Goal: Task Accomplishment & Management: Manage account settings

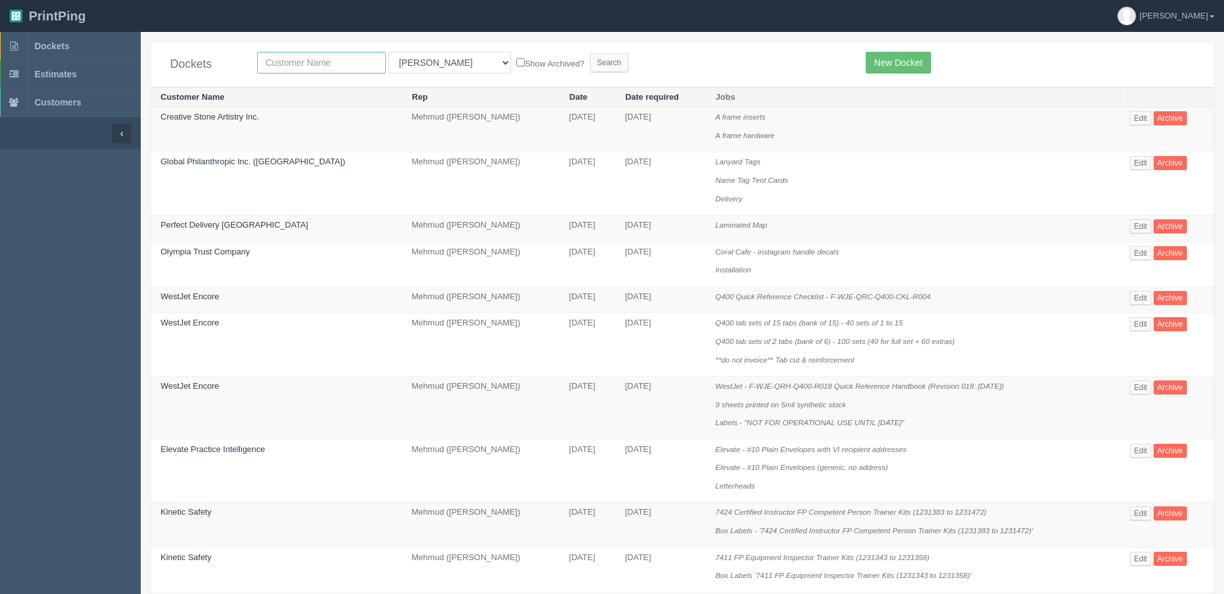
click at [285, 60] on input "text" at bounding box center [321, 63] width 129 height 22
type input "linc"
click at [590, 53] on input "Search" at bounding box center [609, 62] width 38 height 19
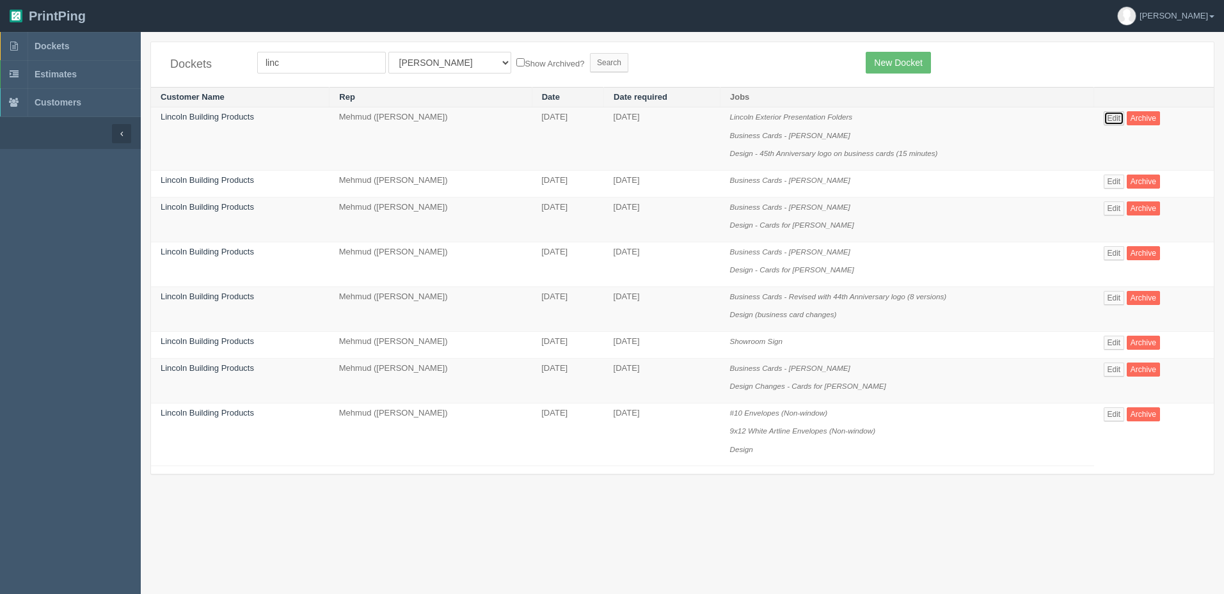
click at [1116, 115] on link "Edit" at bounding box center [1114, 118] width 21 height 14
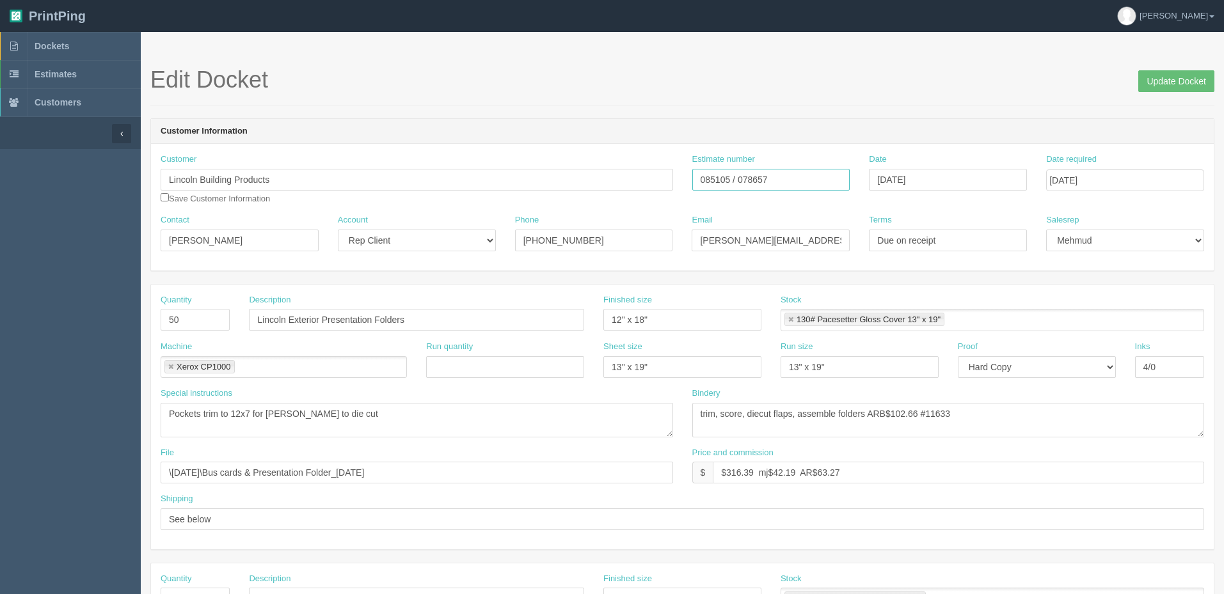
click at [717, 180] on input "085105 / 078657" at bounding box center [771, 180] width 158 height 22
click at [73, 42] on link "Dockets" at bounding box center [70, 46] width 141 height 28
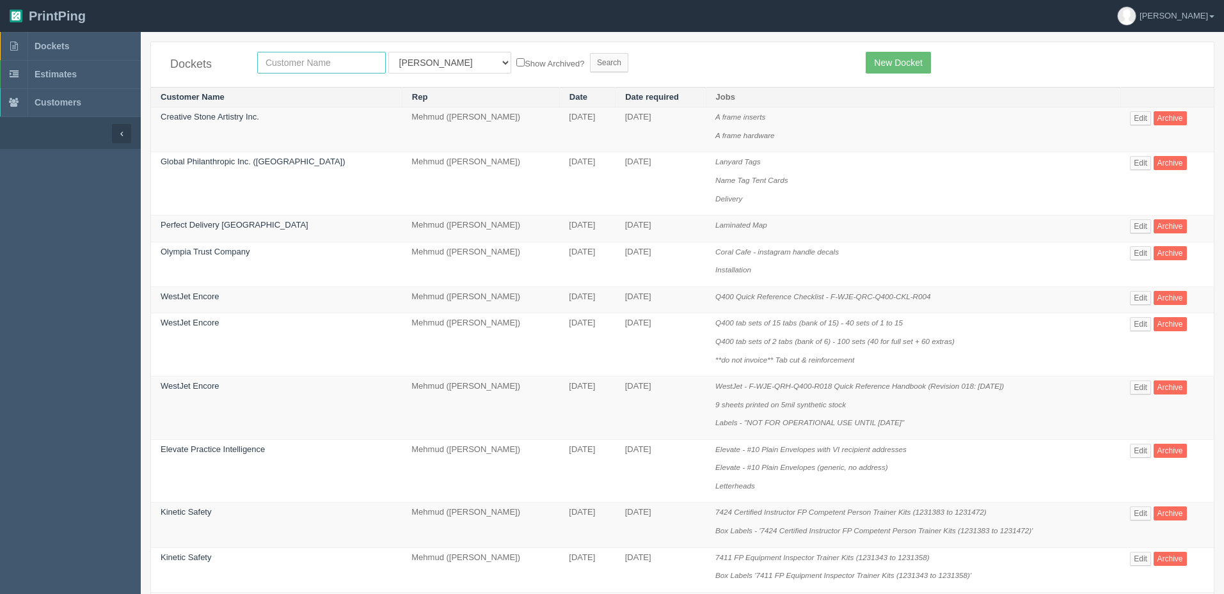
click at [317, 61] on input "text" at bounding box center [321, 63] width 129 height 22
type input "wts"
click at [590, 53] on input "Search" at bounding box center [609, 62] width 38 height 19
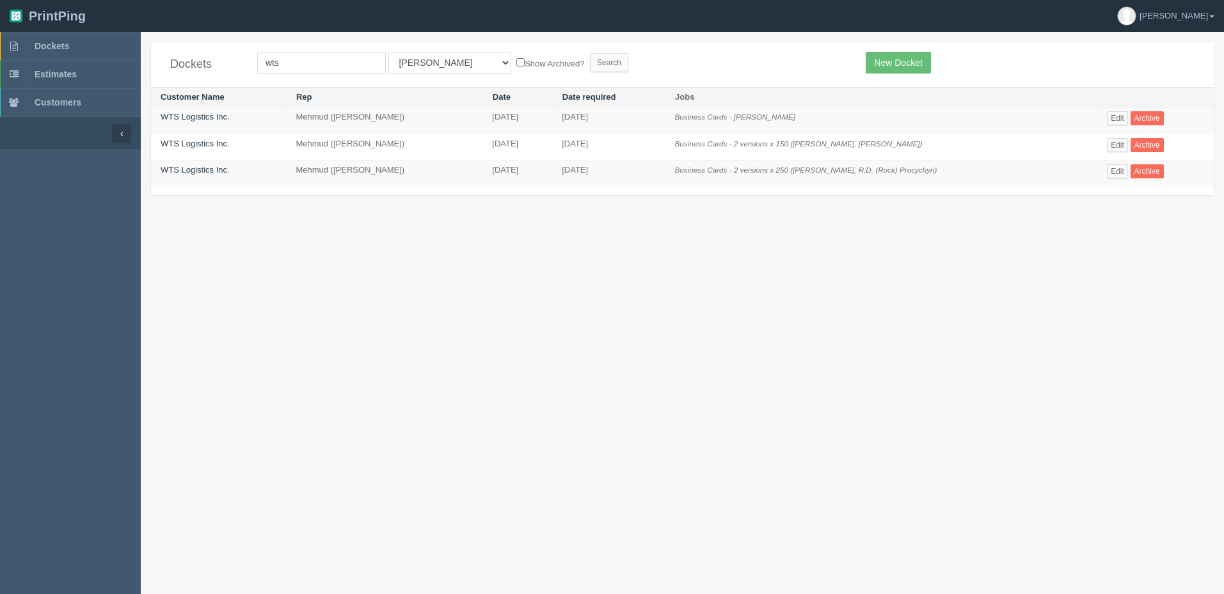
click at [985, 370] on section "Dockets wts All Users [PERSON_NAME] Test 1 [PERSON_NAME] [PERSON_NAME] [PERSON_…" at bounding box center [682, 329] width 1083 height 594
click at [937, 275] on section "Dockets wts All Users [PERSON_NAME] Test 1 [PERSON_NAME] [PERSON_NAME] [PERSON_…" at bounding box center [682, 329] width 1083 height 594
click at [1115, 171] on link "Edit" at bounding box center [1117, 171] width 21 height 14
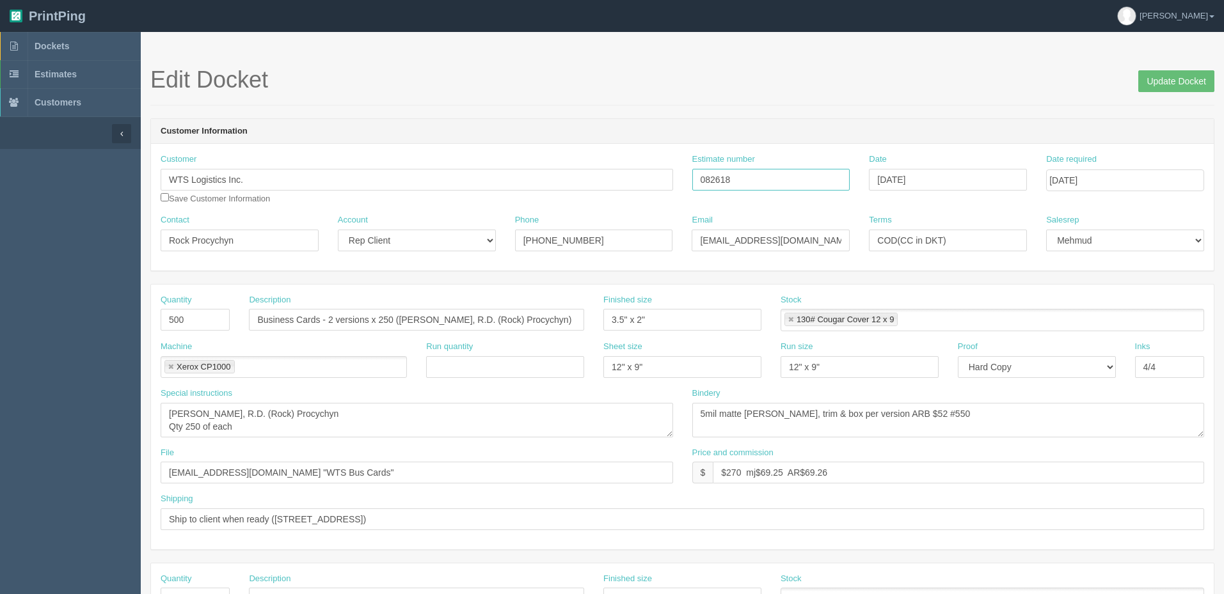
drag, startPoint x: 748, startPoint y: 179, endPoint x: 702, endPoint y: 191, distance: 47.5
click at [635, 177] on div "Customer WTS Logistics Inc. Save Customer Information Estimate number 082618 Da…" at bounding box center [682, 184] width 1063 height 61
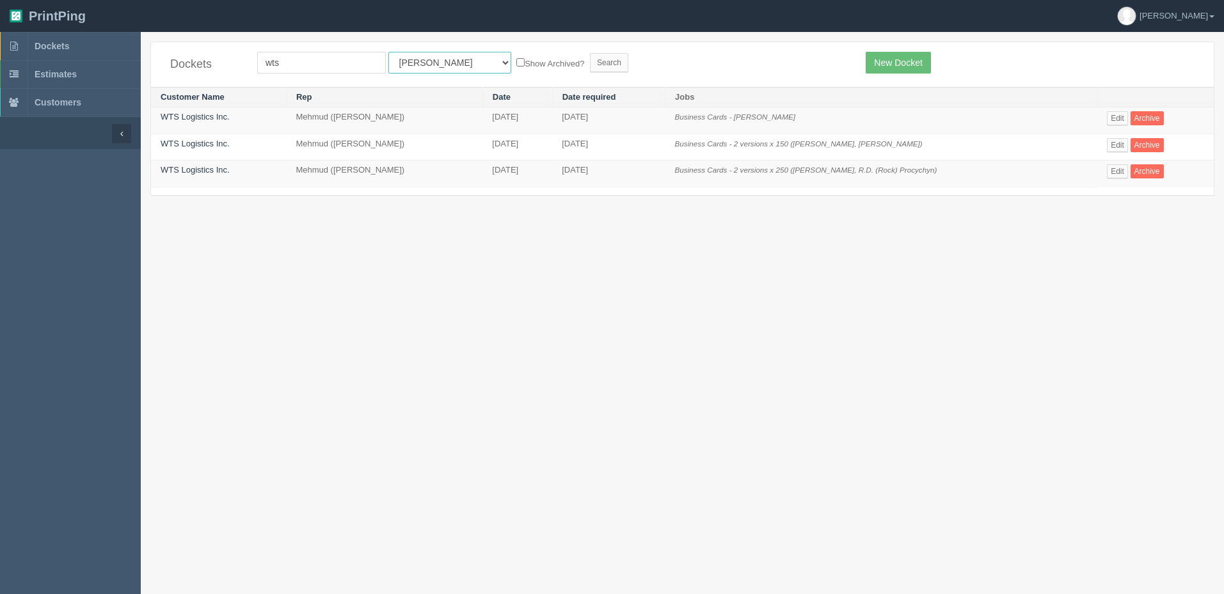
click at [404, 63] on select "All Users Ali Ali Test 1 Aly Amy Ankit Arif Brandon Dan France Greg Jim Mark Ma…" at bounding box center [449, 63] width 123 height 22
select select "8"
click at [388, 52] on select "All Users Ali Ali Test 1 Aly Amy Ankit Arif Brandon Dan France Greg Jim Mark Ma…" at bounding box center [449, 63] width 123 height 22
click at [590, 60] on input "Search" at bounding box center [609, 62] width 38 height 19
click at [287, 57] on input "wts" at bounding box center [321, 63] width 129 height 22
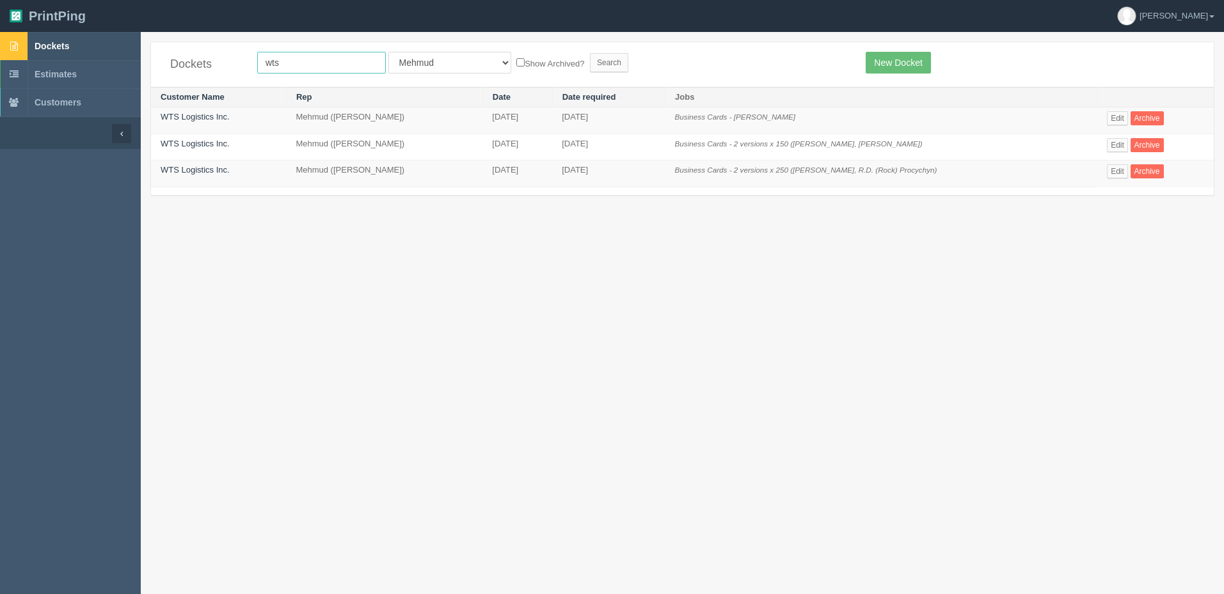
drag, startPoint x: 130, startPoint y: 49, endPoint x: 116, endPoint y: 47, distance: 13.6
click at [116, 47] on section "Dockets Estimates Customers" at bounding box center [612, 329] width 1224 height 594
type input "brant"
click at [590, 53] on input "Search" at bounding box center [609, 62] width 38 height 19
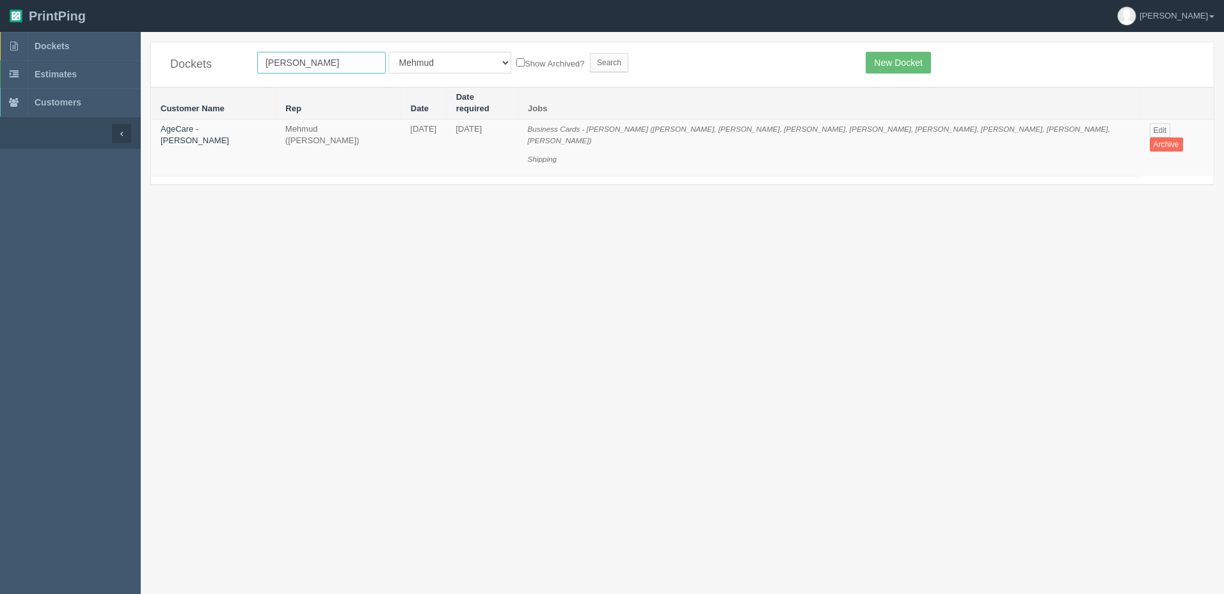
drag, startPoint x: 273, startPoint y: 60, endPoint x: 197, endPoint y: 60, distance: 76.1
click at [197, 60] on div "Dockets [PERSON_NAME] All Users [PERSON_NAME] Test 1 [PERSON_NAME] [PERSON_NAME…" at bounding box center [682, 64] width 1063 height 45
type input "agecare"
click at [590, 53] on input "Search" at bounding box center [609, 62] width 38 height 19
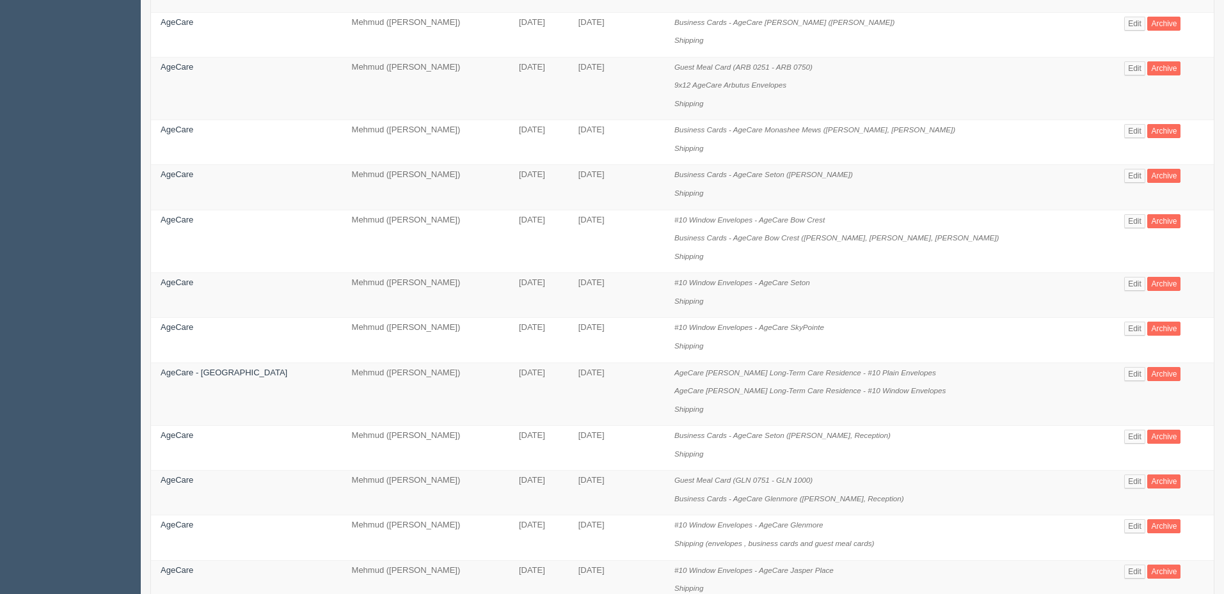
scroll to position [788, 0]
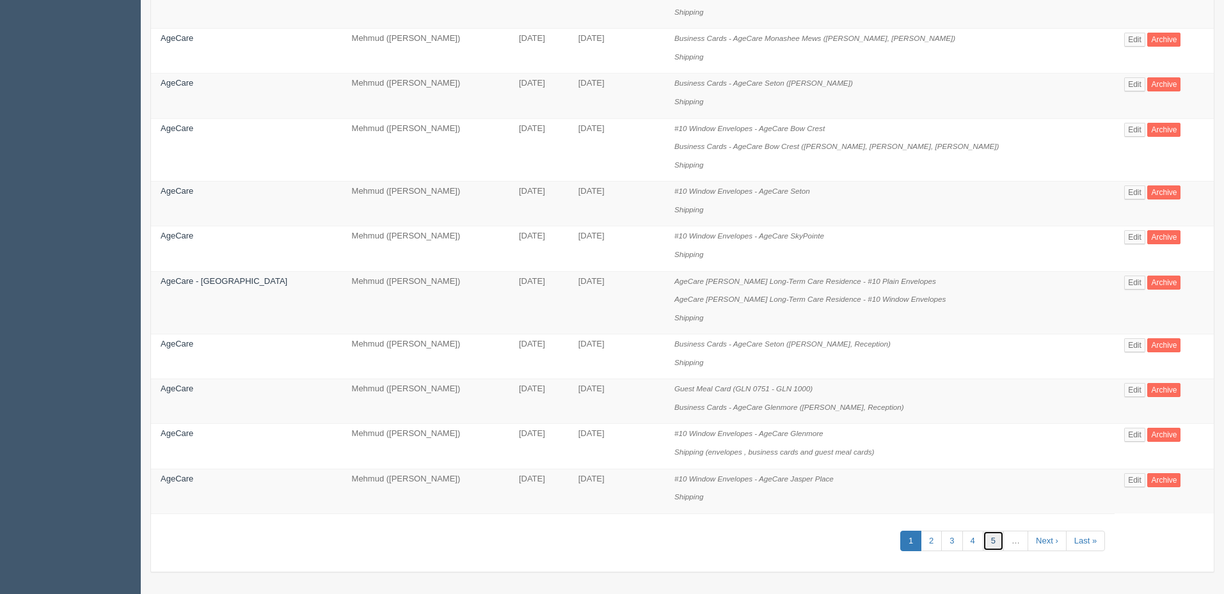
click at [985, 542] on link "5" at bounding box center [993, 541] width 21 height 21
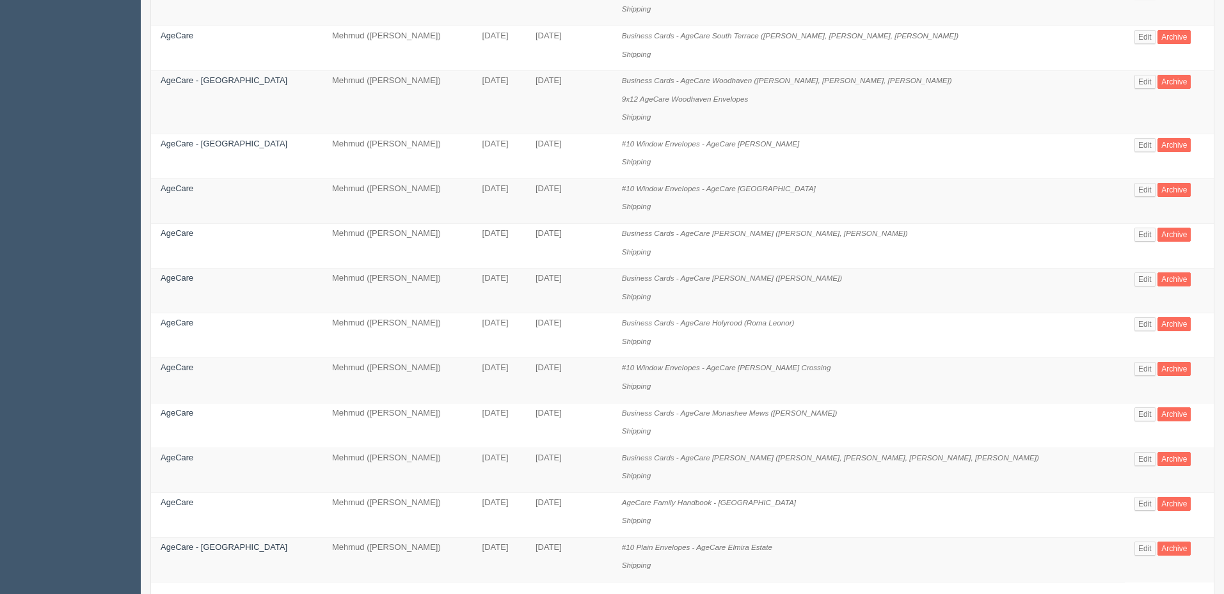
scroll to position [733, 0]
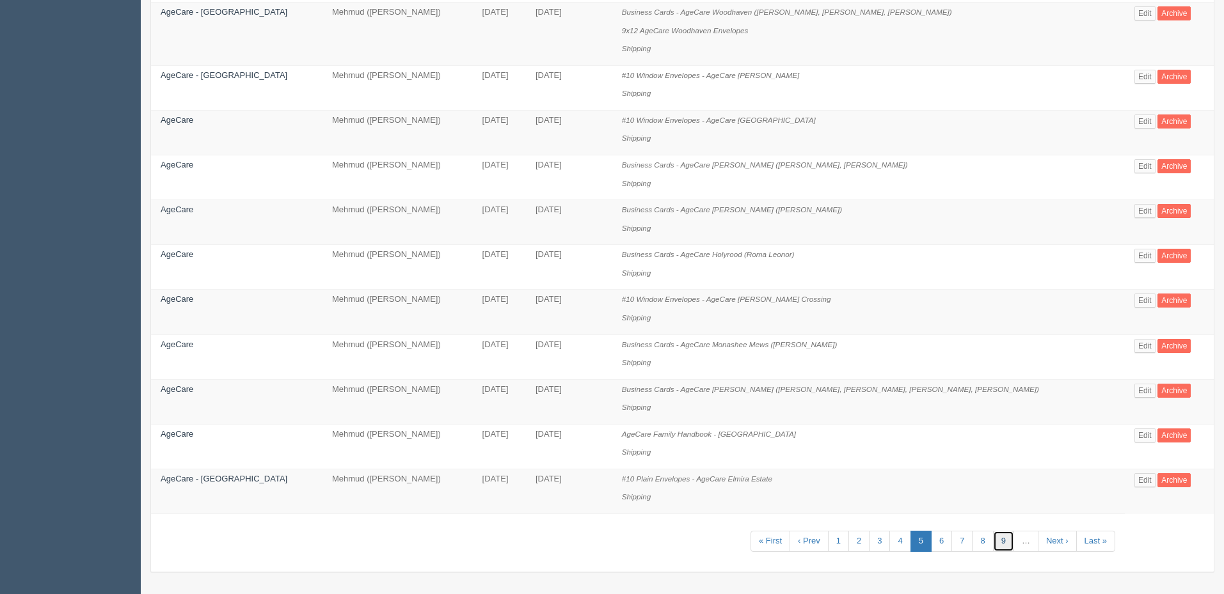
click at [993, 541] on link "9" at bounding box center [1003, 541] width 21 height 21
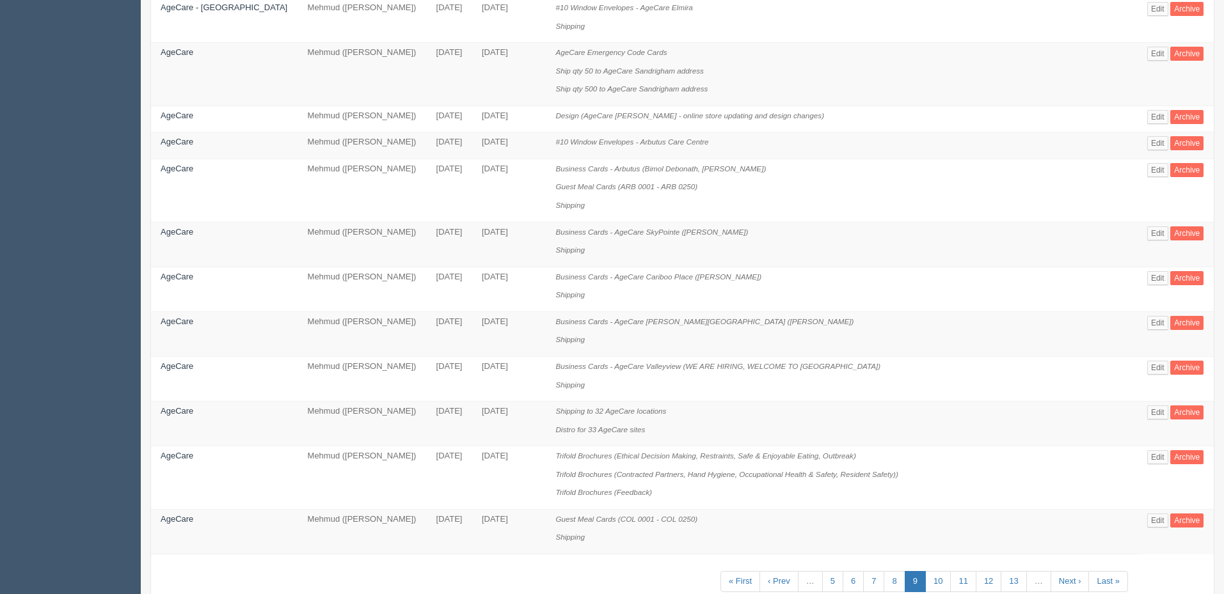
scroll to position [733, 0]
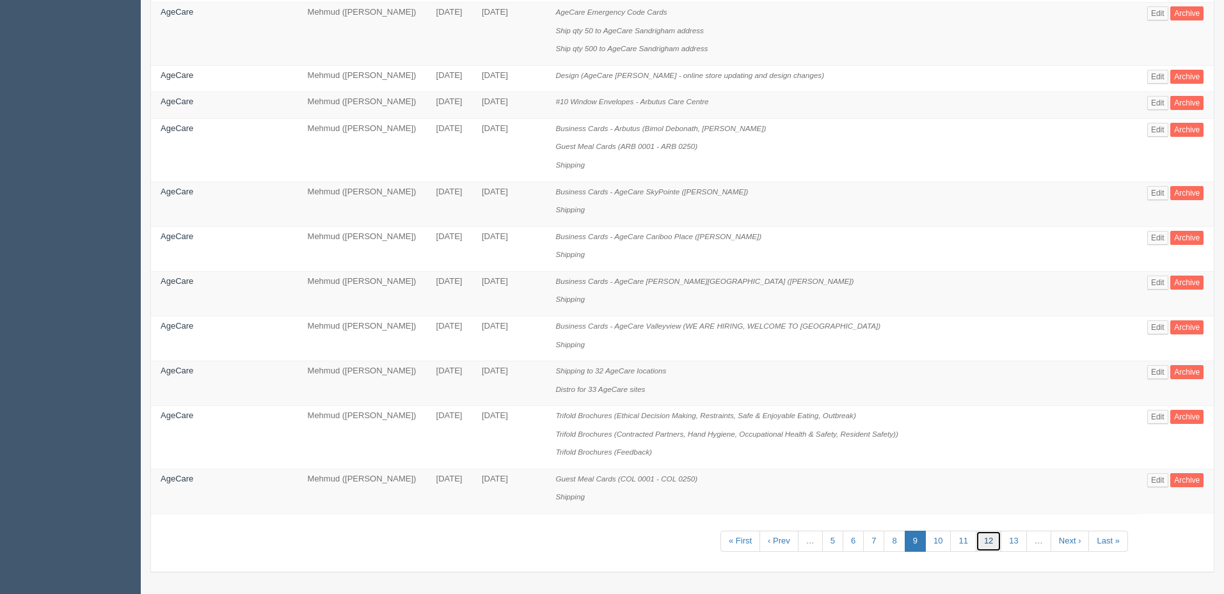
click at [976, 541] on link "12" at bounding box center [989, 541] width 26 height 21
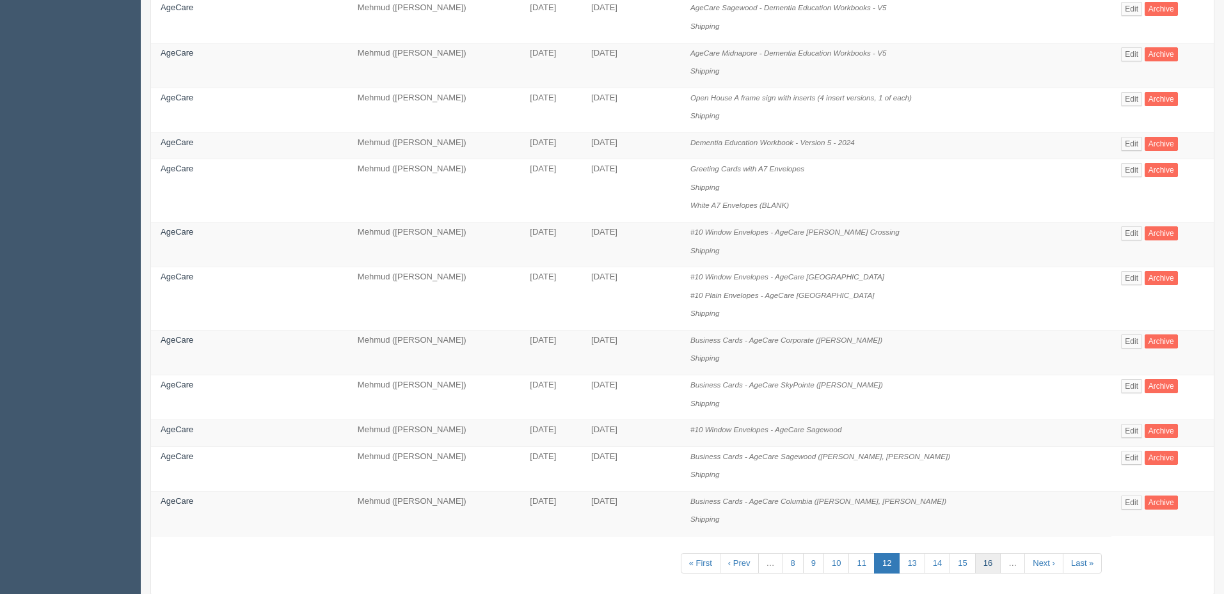
scroll to position [703, 0]
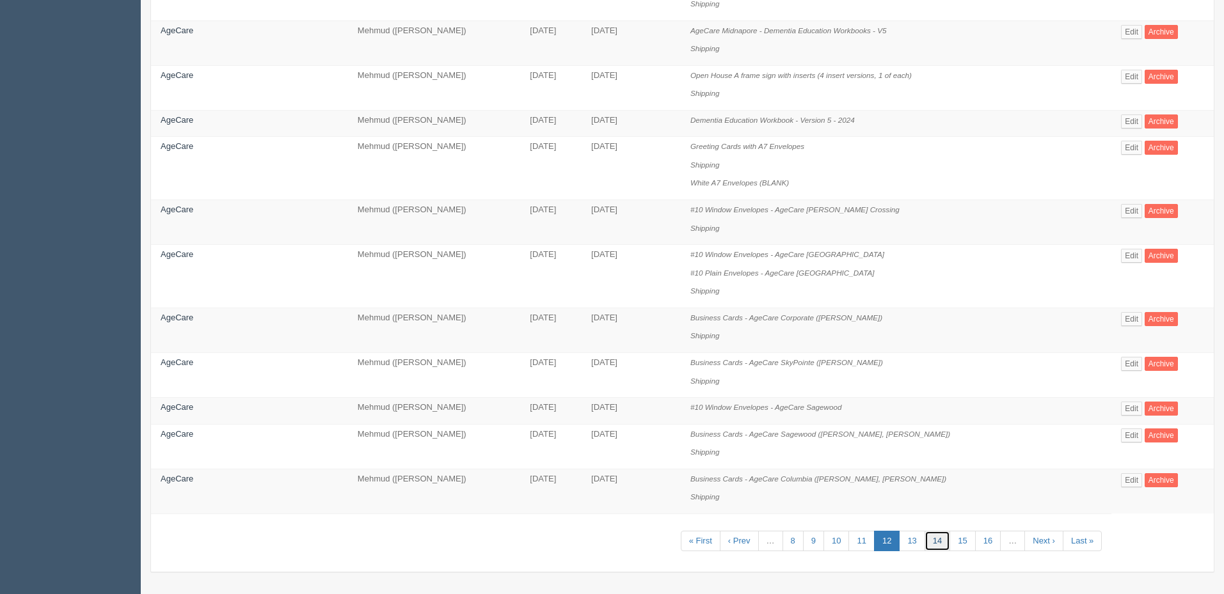
click at [930, 542] on link "14" at bounding box center [938, 541] width 26 height 21
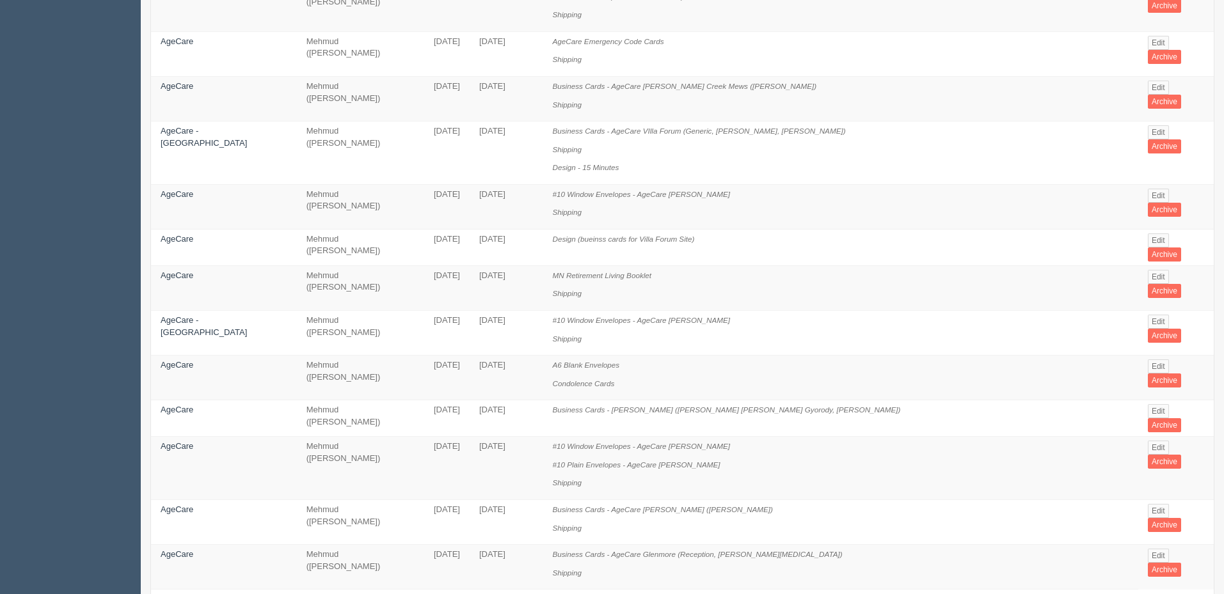
scroll to position [716, 0]
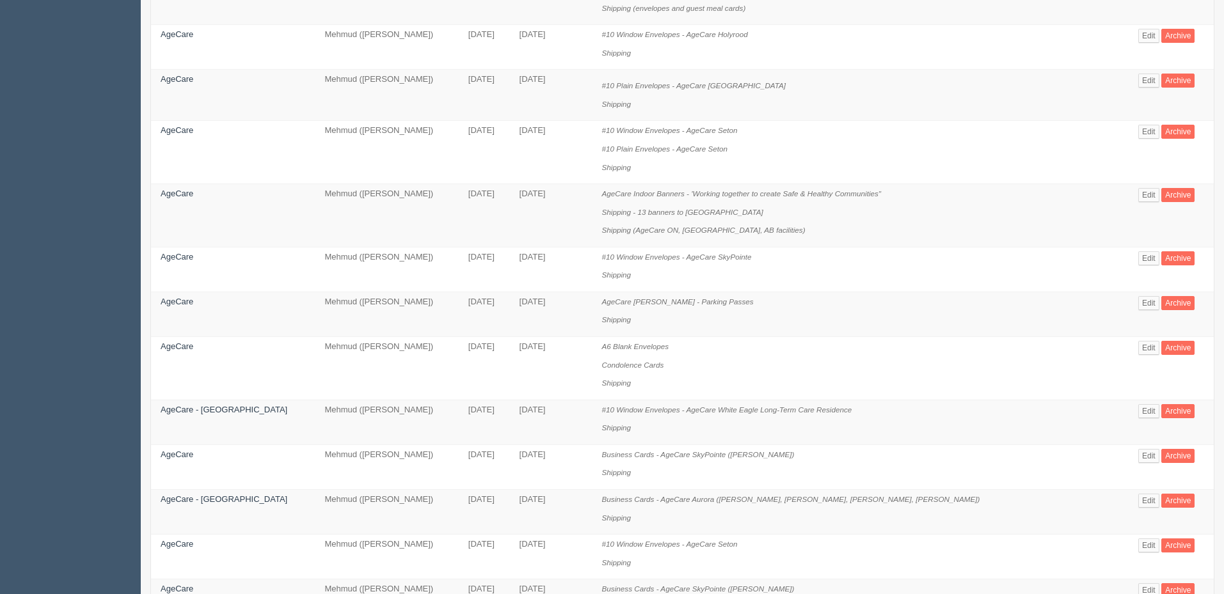
scroll to position [256, 0]
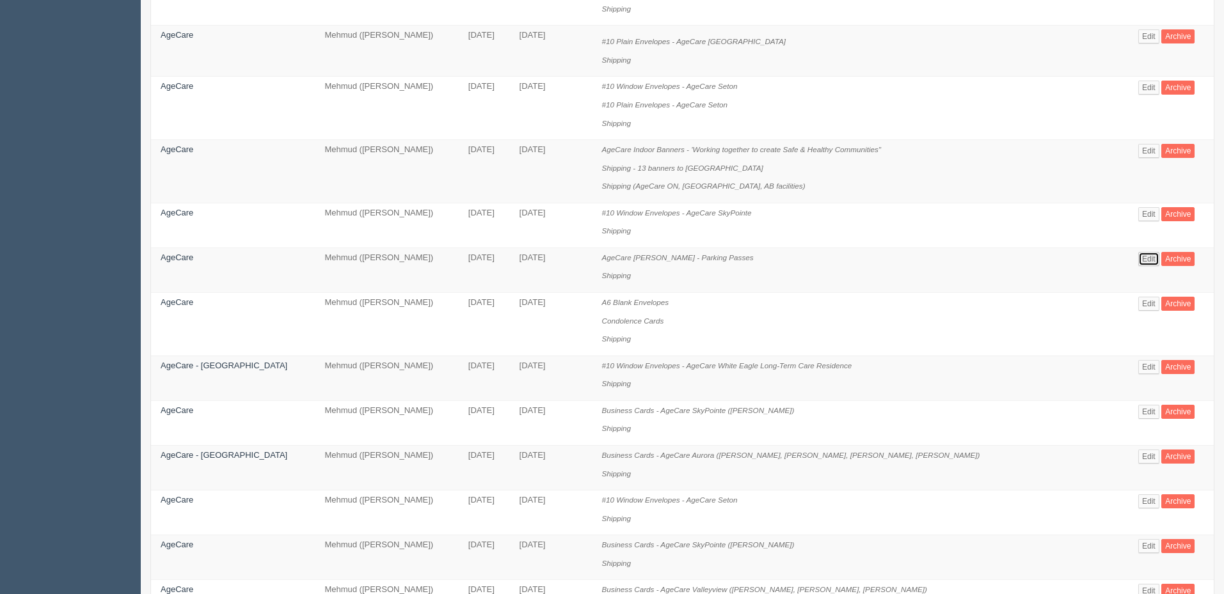
click at [1147, 259] on link "Edit" at bounding box center [1148, 259] width 21 height 14
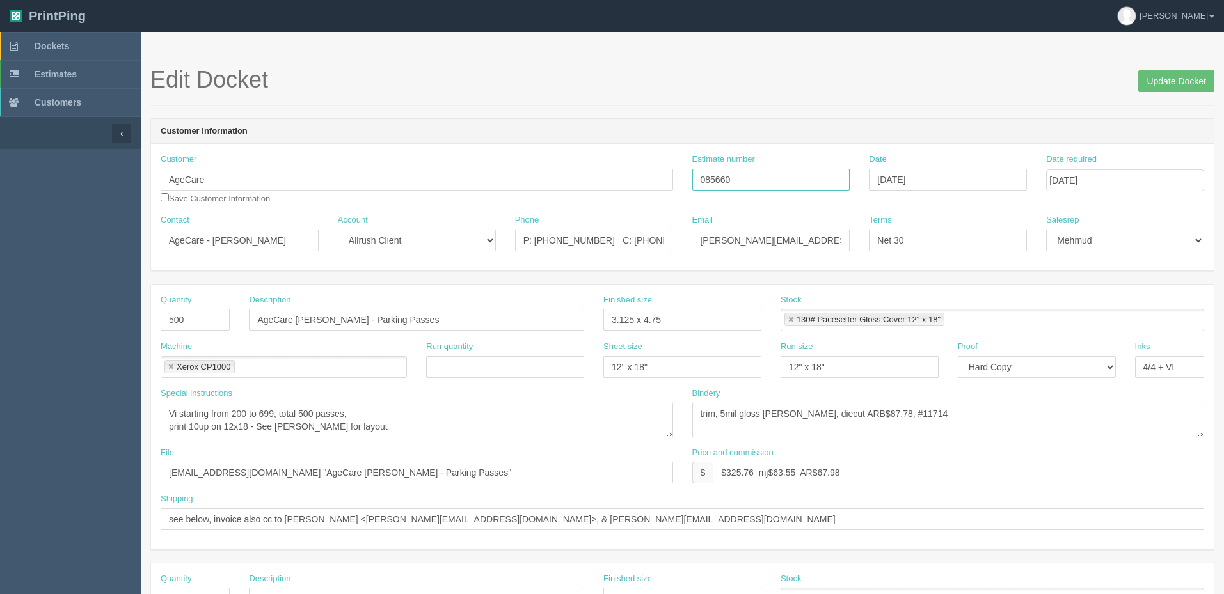
drag, startPoint x: 683, startPoint y: 176, endPoint x: 513, endPoint y: 179, distance: 169.6
click at [513, 179] on div "Customer AgeCare Save Customer Information Estimate number 085660 Date [DATE] D…" at bounding box center [682, 184] width 1063 height 61
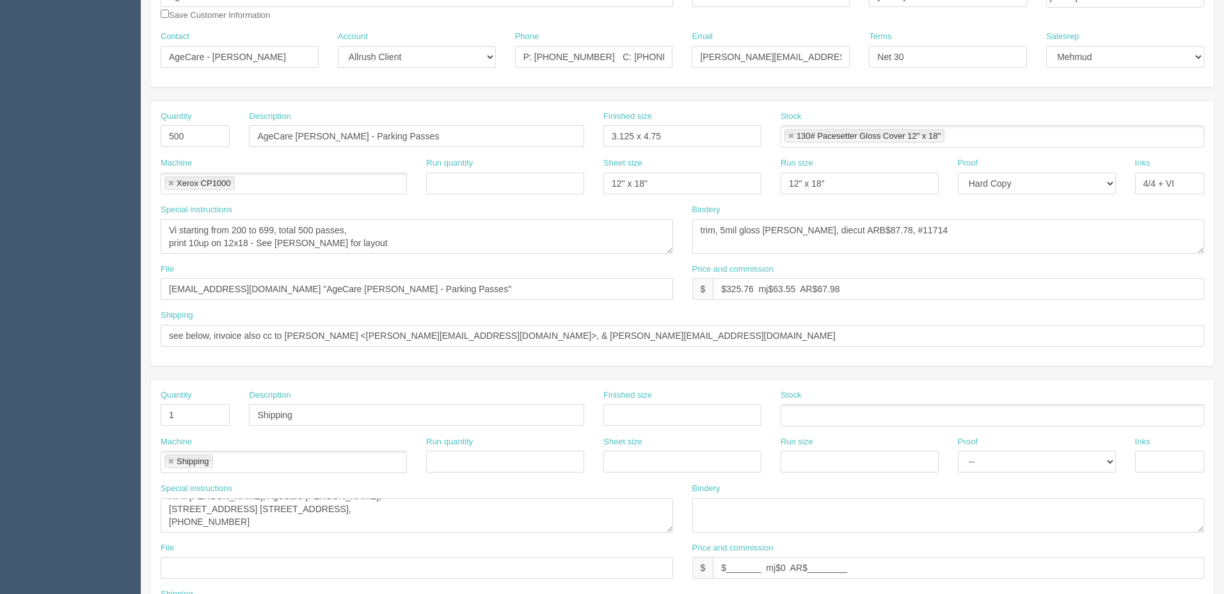
scroll to position [192, 0]
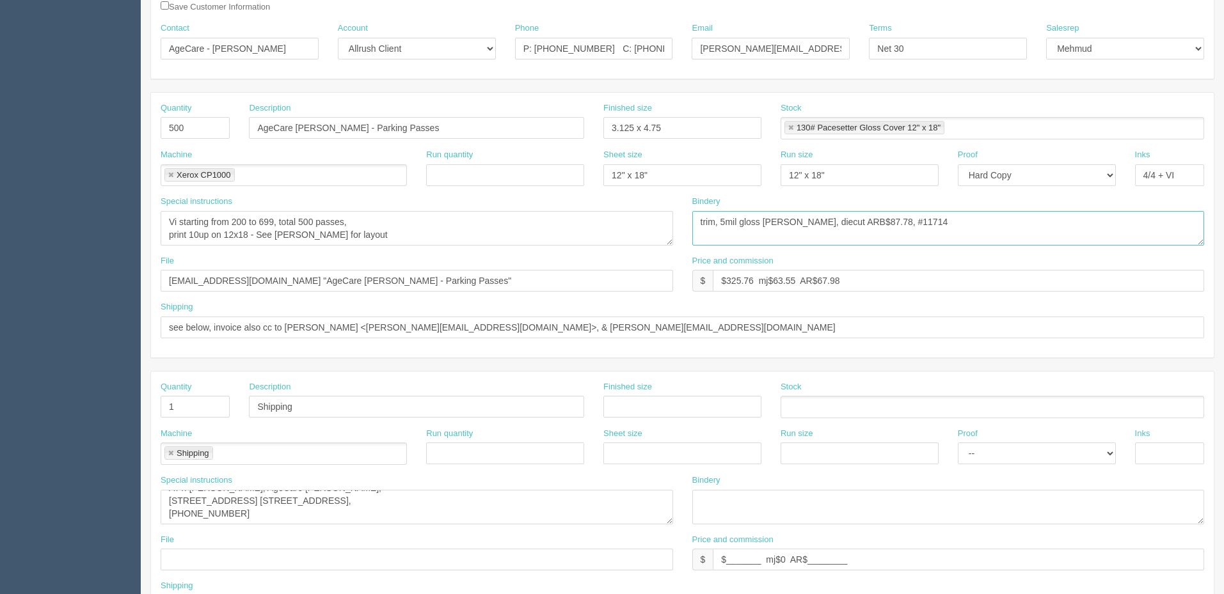
click at [956, 223] on textarea "trim, 5mil gloss [PERSON_NAME], diecut ARB$87.78, #11714" at bounding box center [948, 228] width 512 height 35
click at [437, 228] on textarea "Vi starting from 200 to 699, total 500 passes, print 10up on 12x18 - See [PERSO…" at bounding box center [417, 228] width 512 height 35
